Goal: Task Accomplishment & Management: Manage account settings

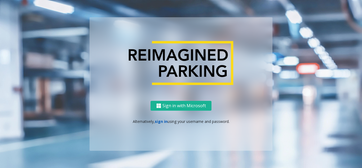
click at [158, 122] on link "sign in" at bounding box center [161, 121] width 13 height 5
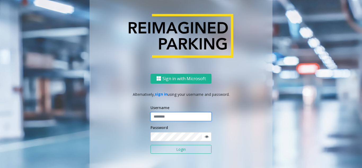
click at [160, 117] on input "text" at bounding box center [180, 116] width 61 height 9
type input "*"
click at [171, 116] on input "text" at bounding box center [180, 116] width 61 height 9
type input "*"
type input "********"
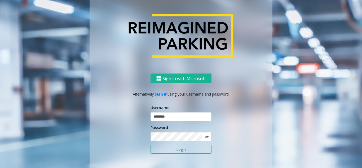
click at [205, 136] on icon at bounding box center [207, 137] width 4 height 4
click at [177, 150] on button "Login" at bounding box center [180, 149] width 61 height 9
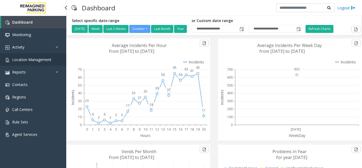
click at [32, 59] on span "Location Management" at bounding box center [31, 59] width 39 height 5
